Goal: Information Seeking & Learning: Check status

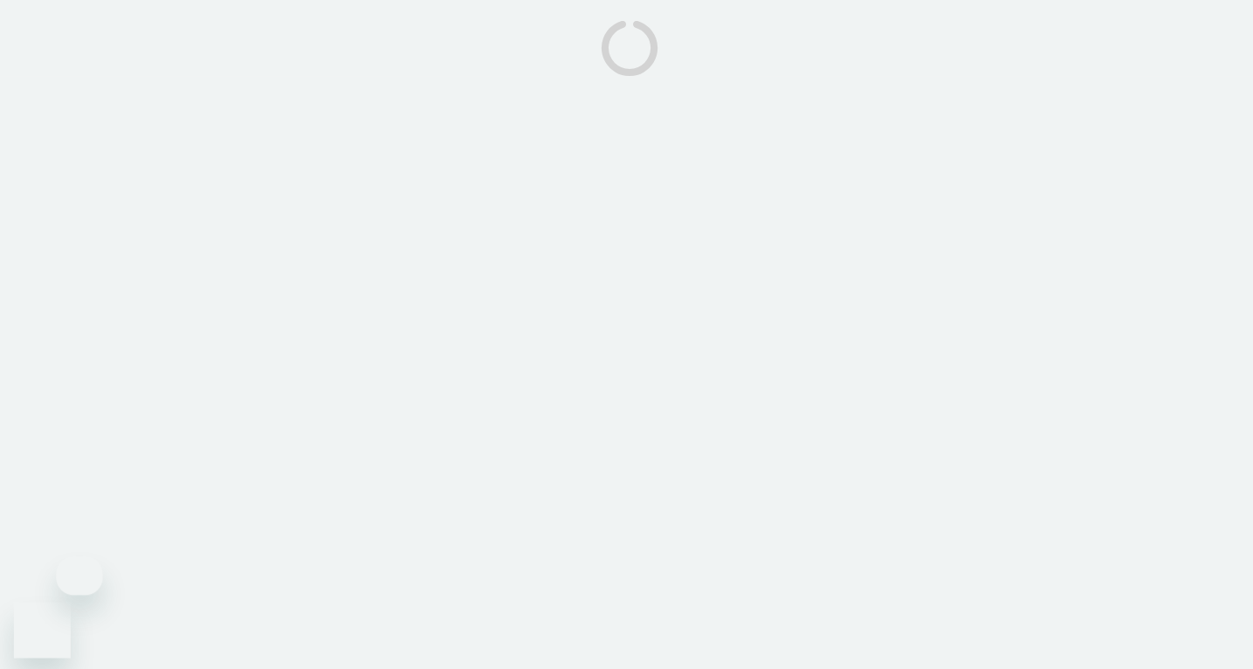
click at [715, 459] on body at bounding box center [626, 334] width 1253 height 669
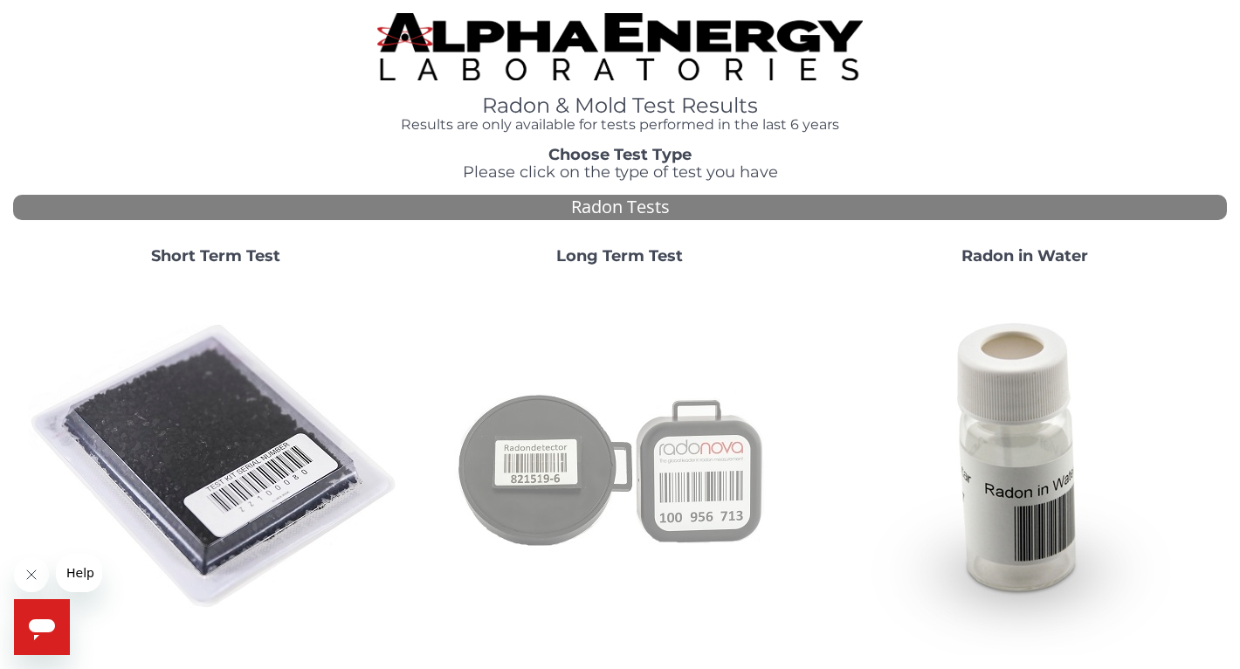
click at [543, 477] on img at bounding box center [619, 466] width 375 height 375
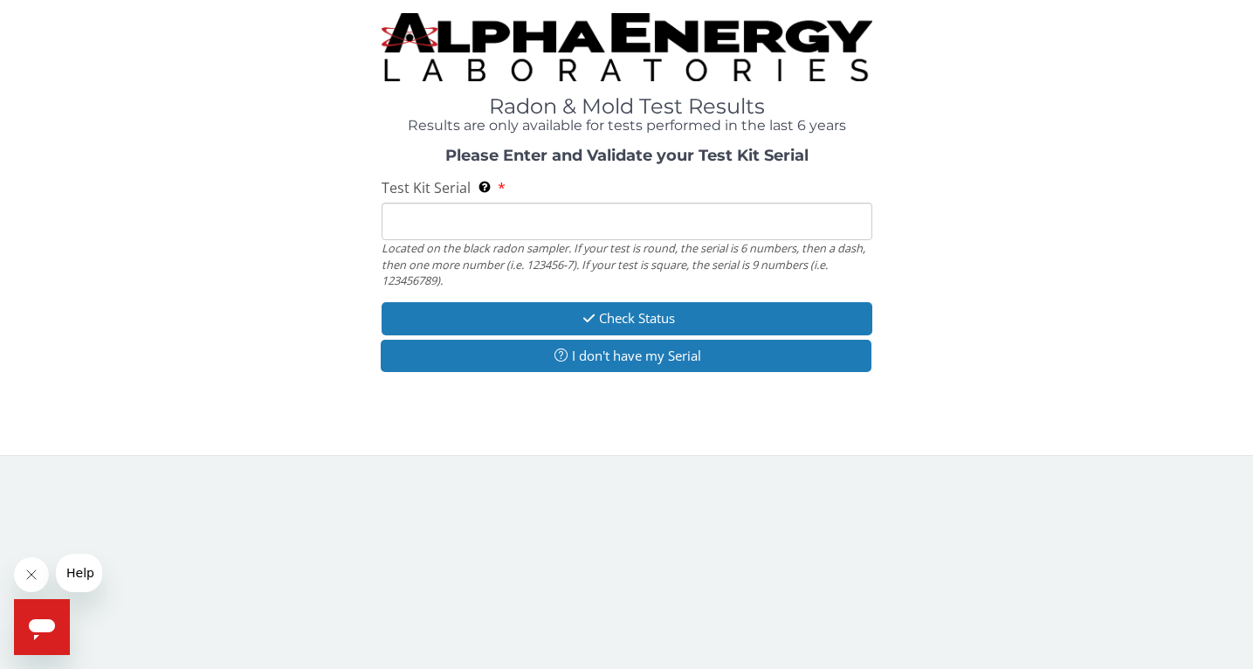
click at [419, 208] on input "Test Kit Serial Located on the black radon sampler. If your test is round, the …" at bounding box center [627, 222] width 491 height 38
paste input "AT101404440"
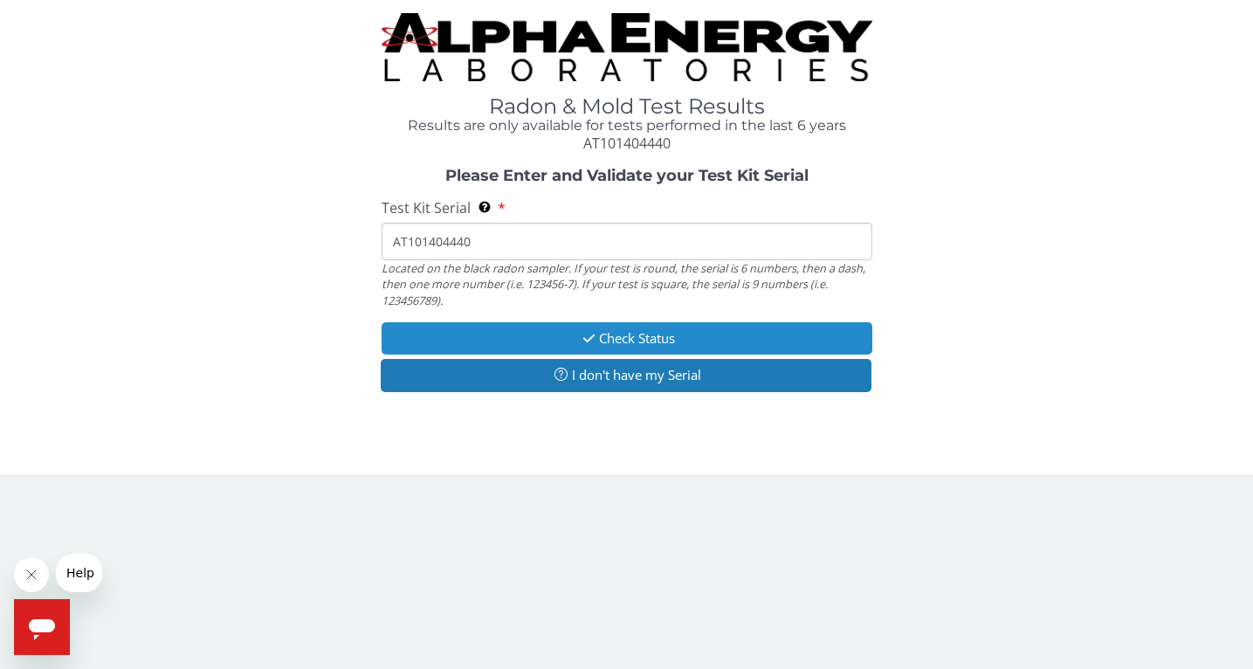
type input "AT101404440"
click at [447, 345] on button "Check Status" at bounding box center [627, 338] width 491 height 32
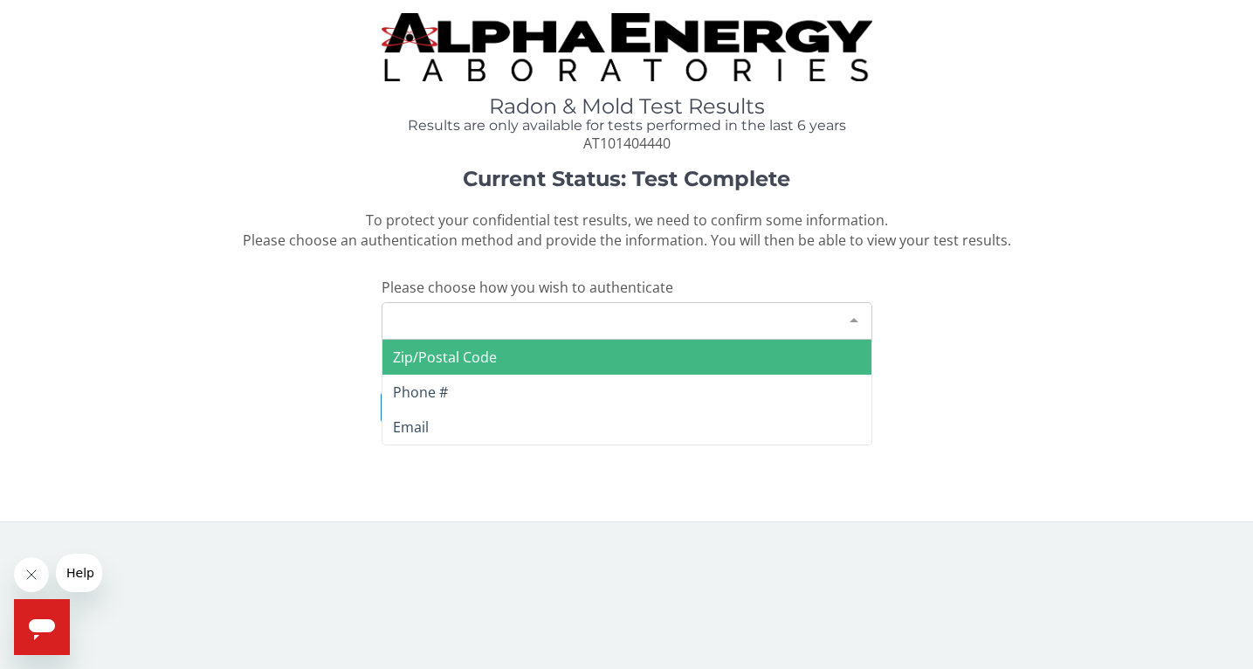
click at [458, 334] on div "Please make a selection" at bounding box center [627, 321] width 491 height 38
click at [479, 361] on span "Zip/Postal Code" at bounding box center [445, 357] width 104 height 19
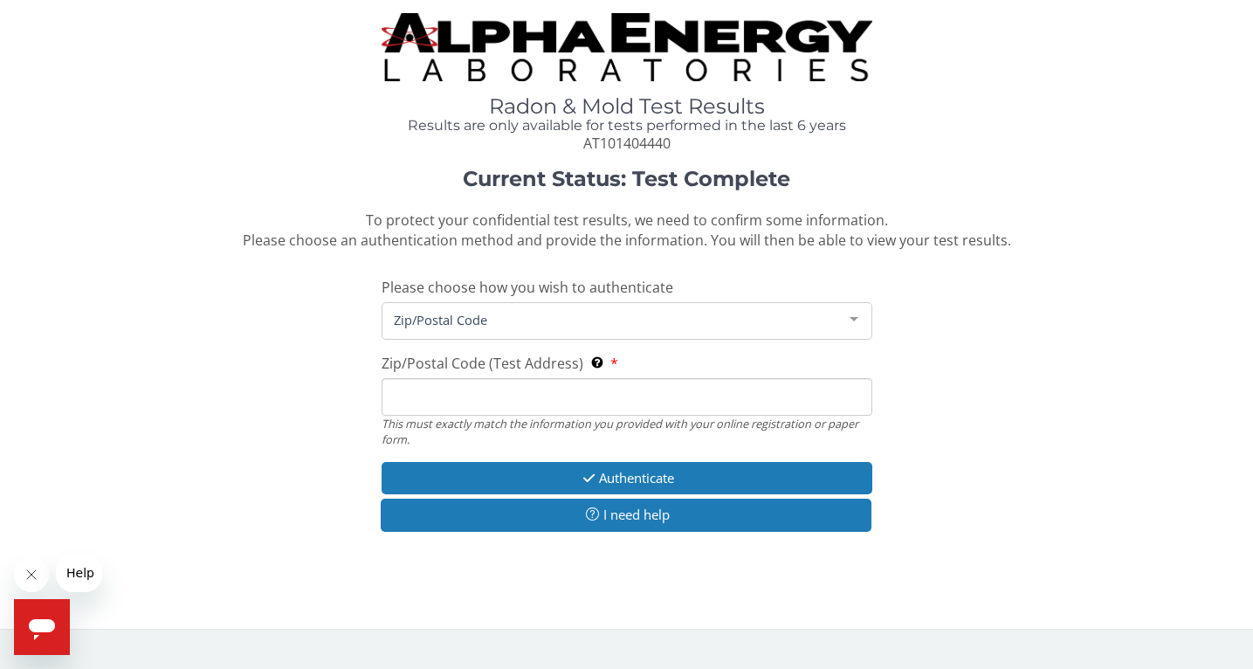
click at [473, 384] on input "Zip/Postal Code (Test Address) This must exactly match the information you prov…" at bounding box center [627, 397] width 491 height 38
type input "75081"
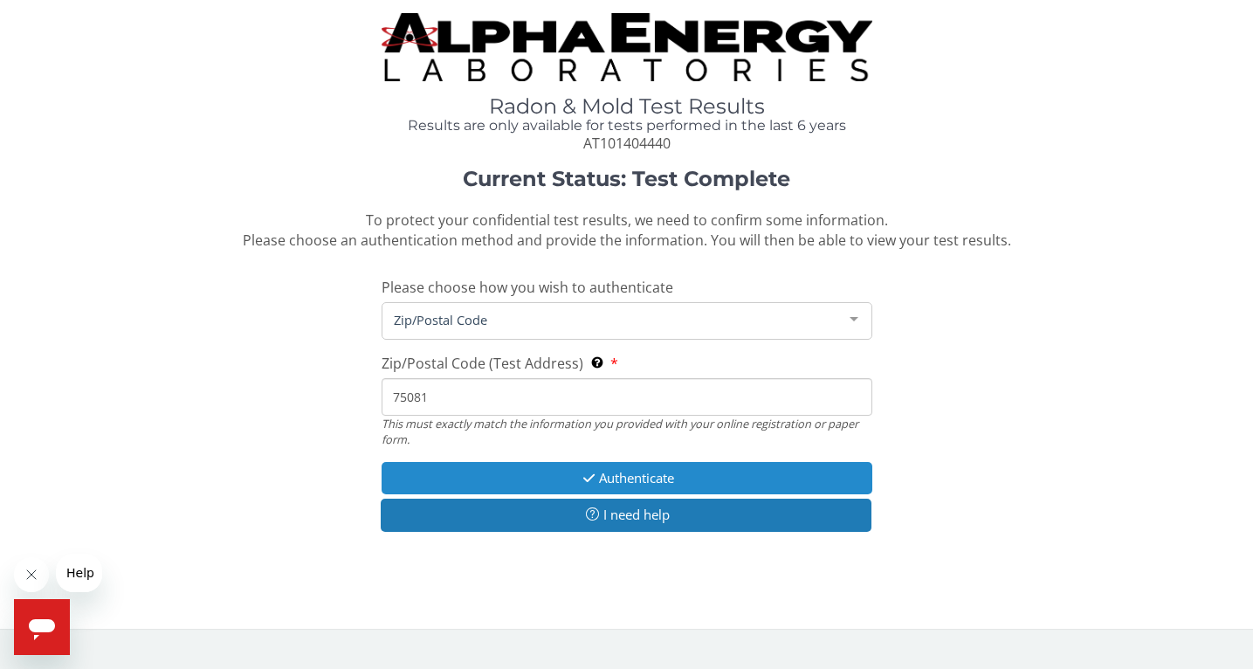
click at [538, 476] on button "Authenticate" at bounding box center [627, 478] width 491 height 32
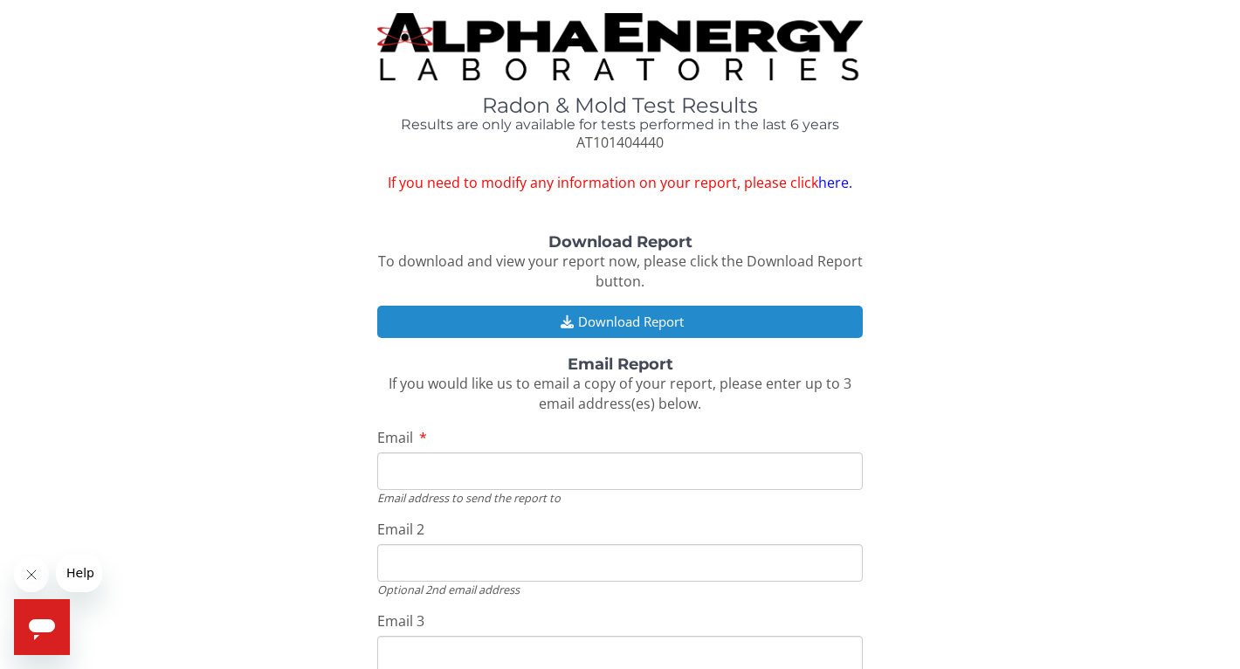
click at [519, 328] on button "Download Report" at bounding box center [620, 322] width 486 height 32
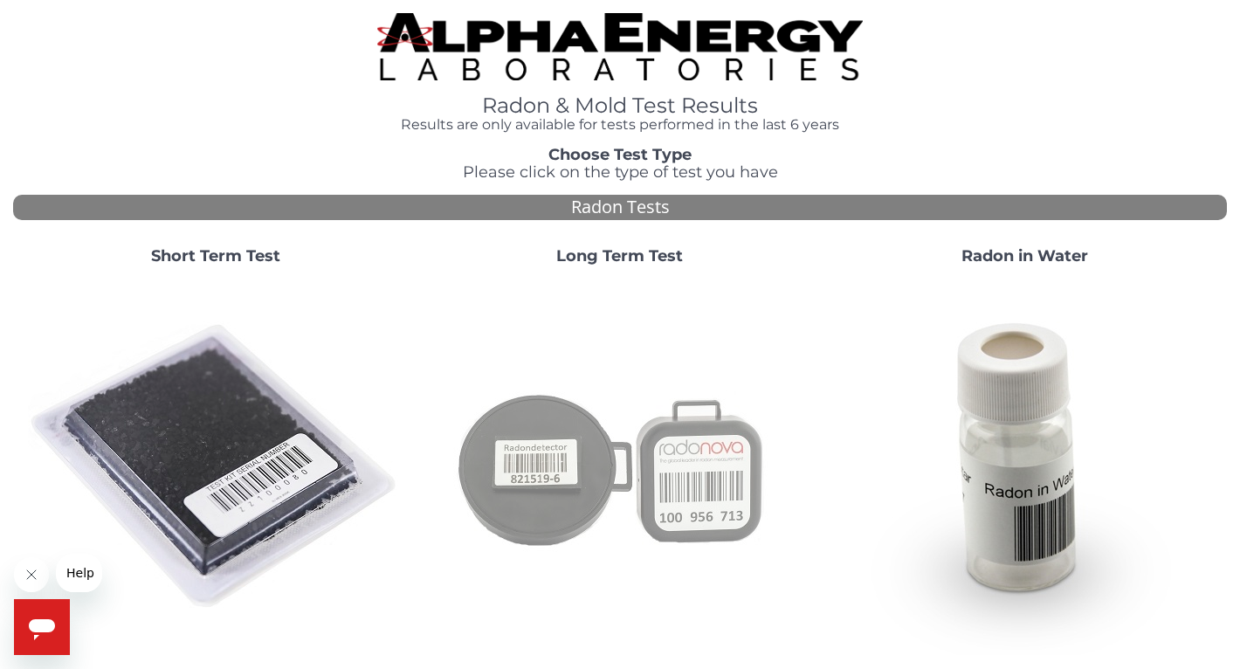
click at [611, 432] on img at bounding box center [619, 466] width 375 height 375
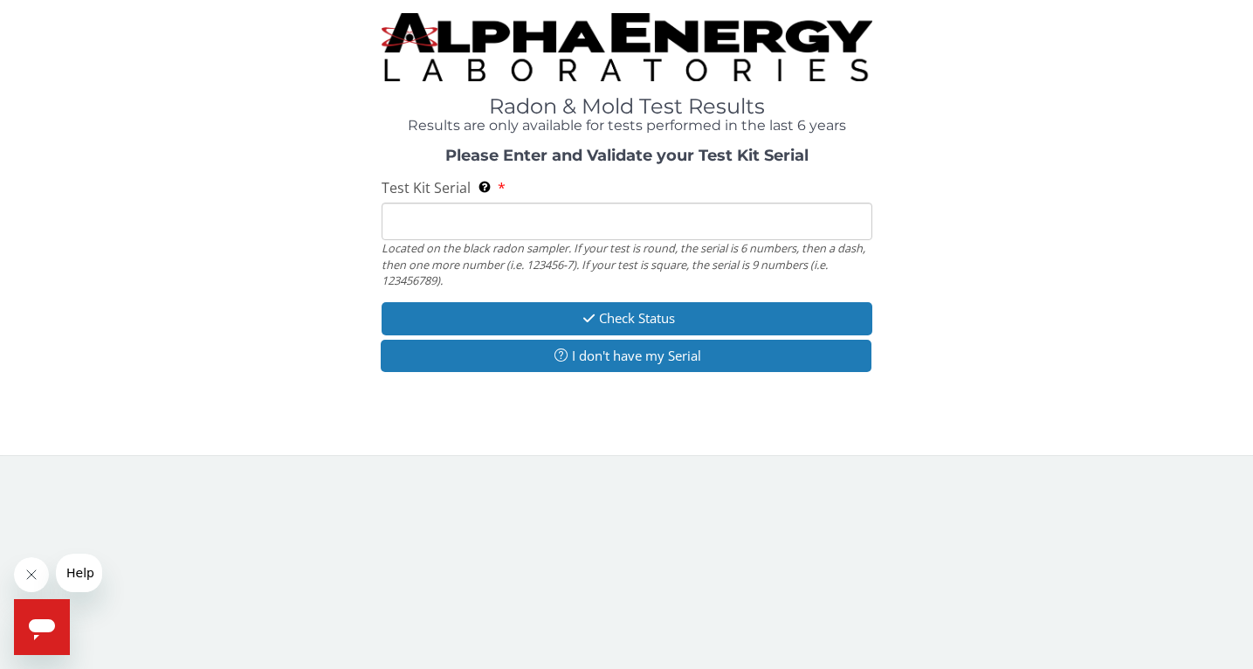
click at [479, 204] on input "Test Kit Serial Located on the black radon sampler. If your test is round, the …" at bounding box center [627, 222] width 491 height 38
click at [480, 219] on input "Test Kit Serial Located on the black radon sampler. If your test is round, the …" at bounding box center [627, 222] width 491 height 38
paste input "AT109829192"
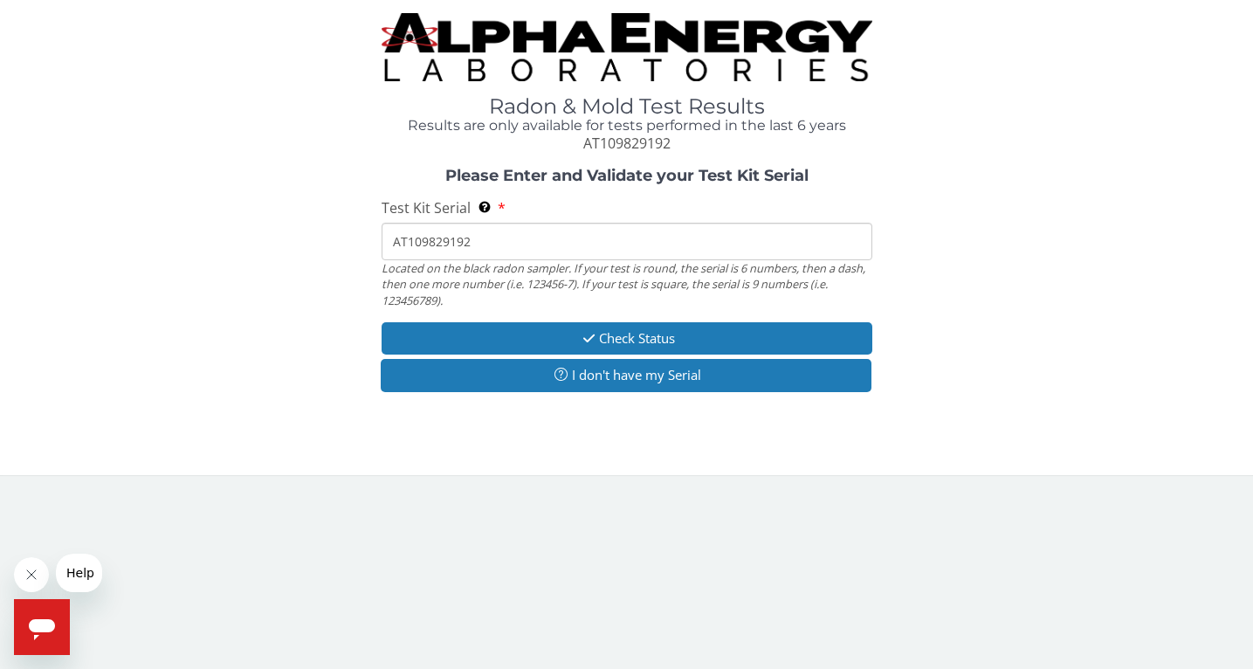
drag, startPoint x: 393, startPoint y: 243, endPoint x: 433, endPoint y: 253, distance: 41.5
click at [393, 245] on input "AT109829192" at bounding box center [627, 242] width 491 height 38
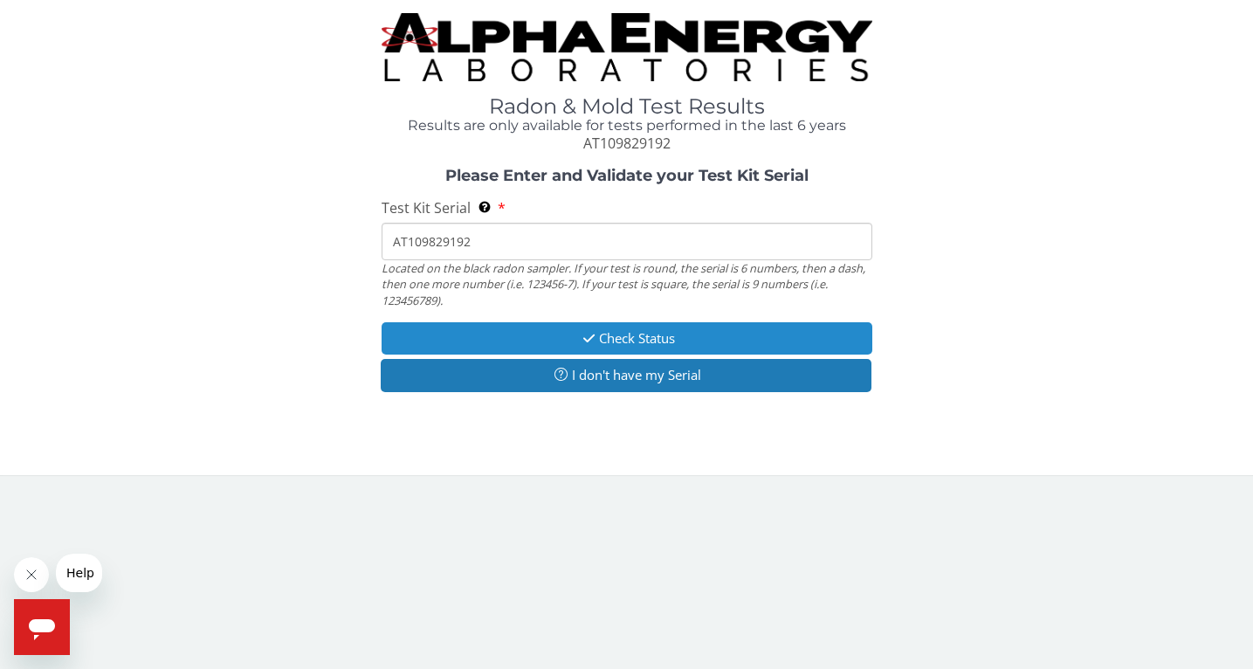
type input "AT109829192"
click at [502, 341] on button "Check Status" at bounding box center [627, 338] width 491 height 32
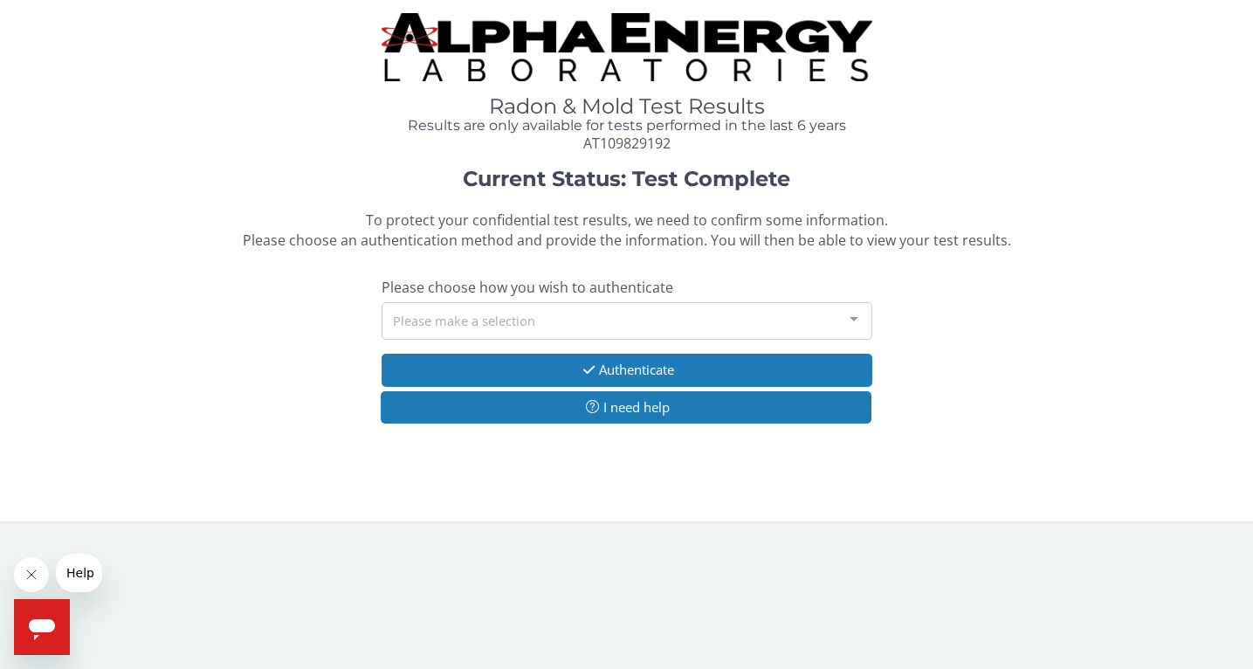
click at [543, 332] on div "Please make a selection" at bounding box center [627, 321] width 491 height 38
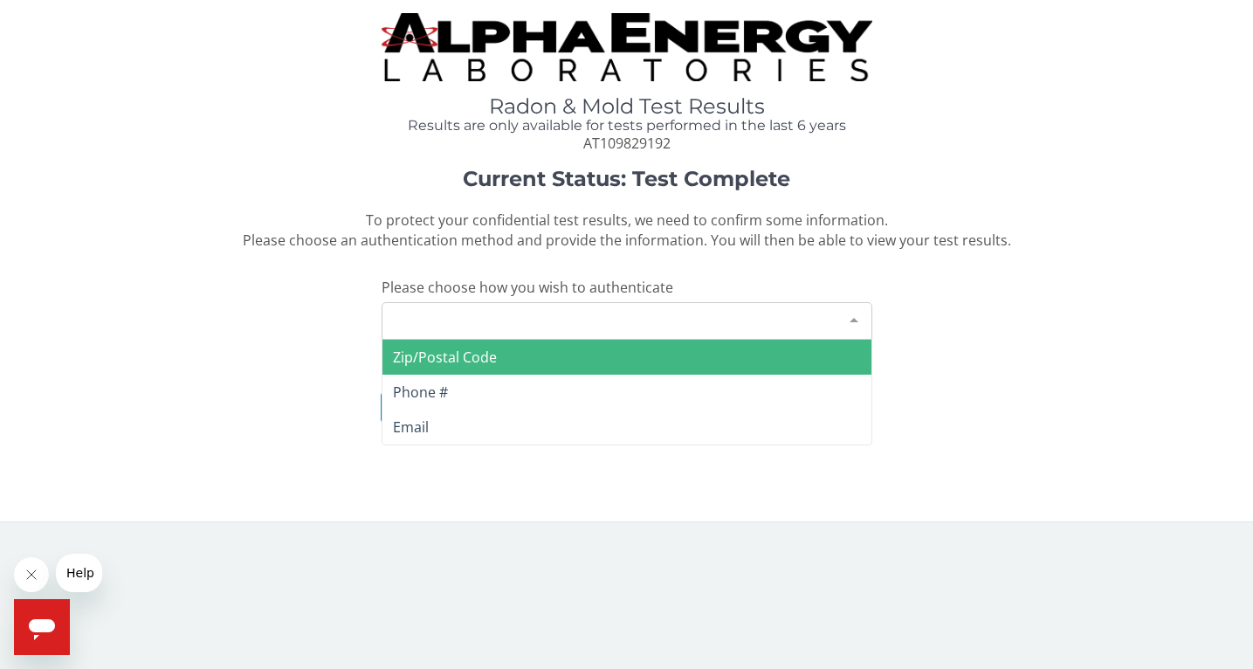
click at [486, 363] on span "Zip/Postal Code" at bounding box center [445, 357] width 104 height 19
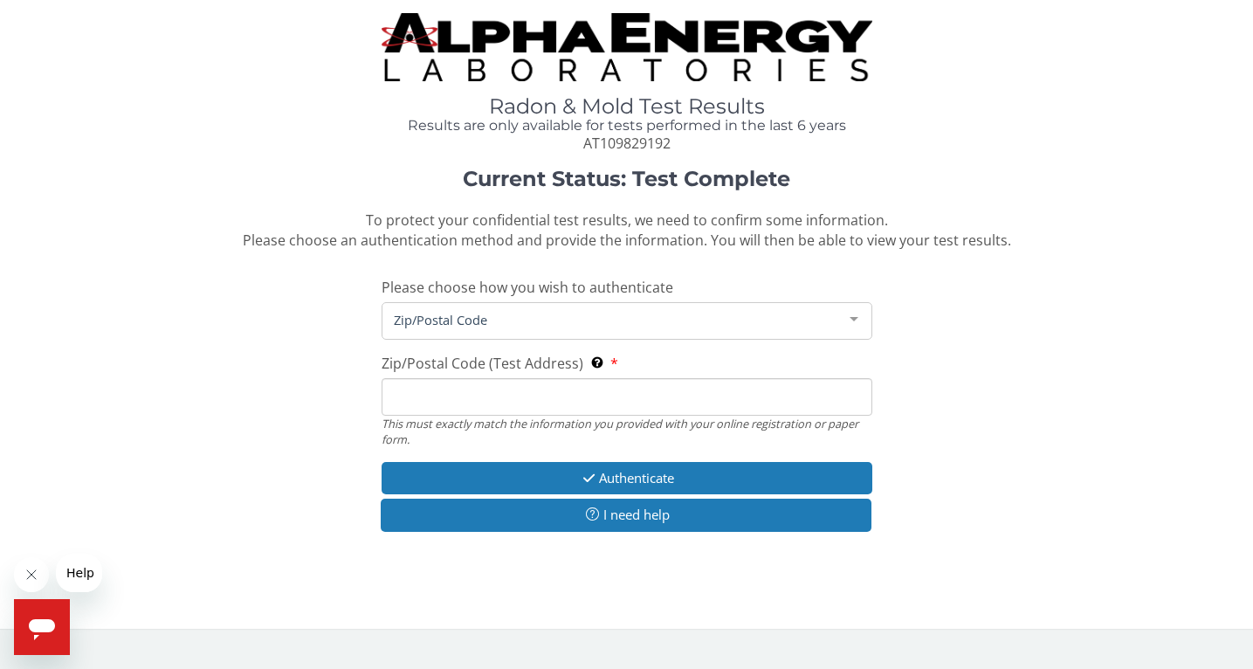
click at [462, 398] on input "Zip/Postal Code (Test Address) This must exactly match the information you prov…" at bounding box center [627, 397] width 491 height 38
type input "16037"
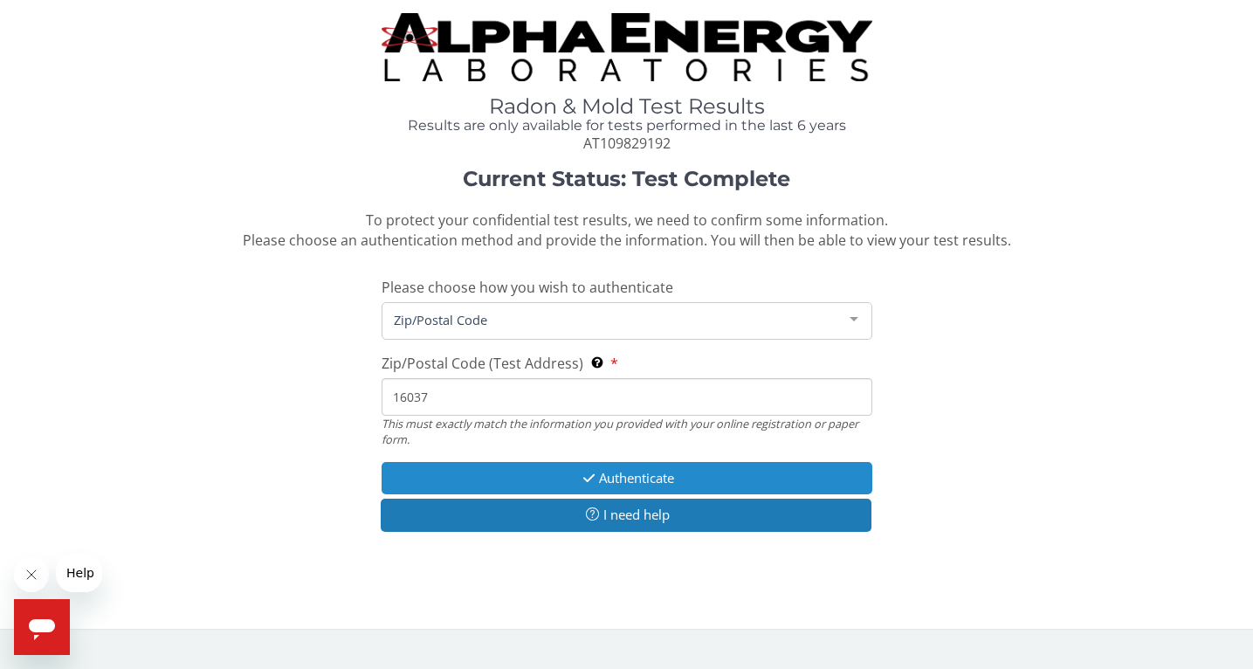
click at [481, 482] on button "Authenticate" at bounding box center [627, 478] width 491 height 32
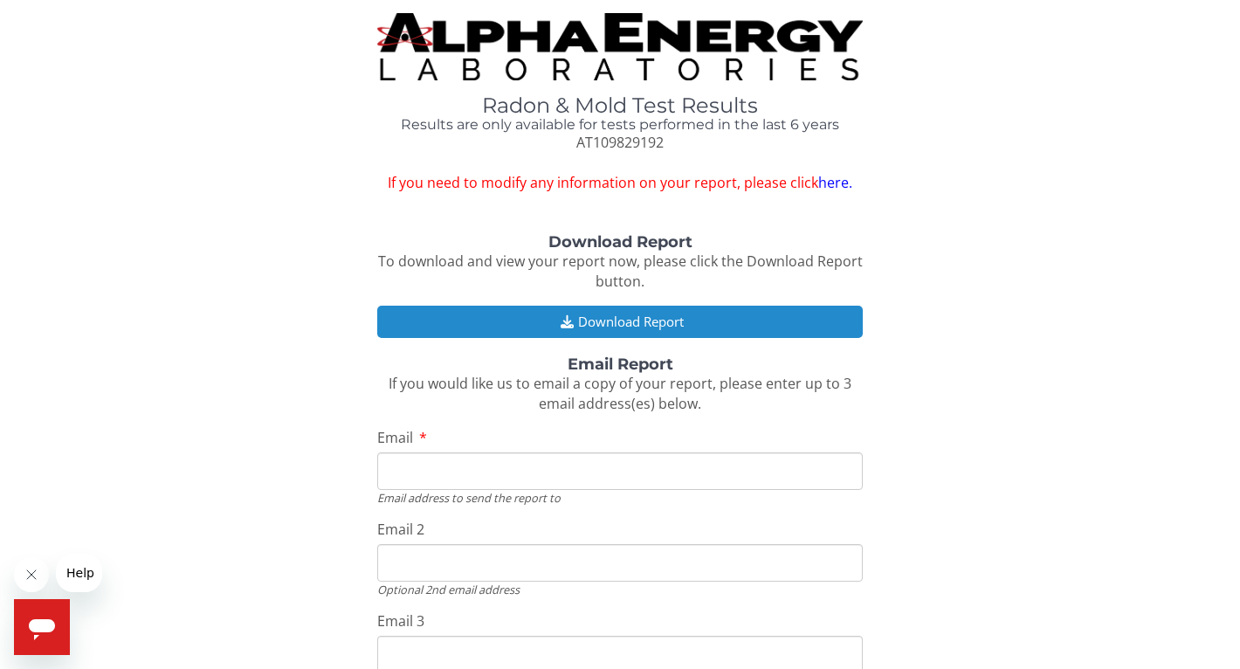
click at [602, 313] on button "Download Report" at bounding box center [620, 322] width 486 height 32
